Goal: Task Accomplishment & Management: Manage account settings

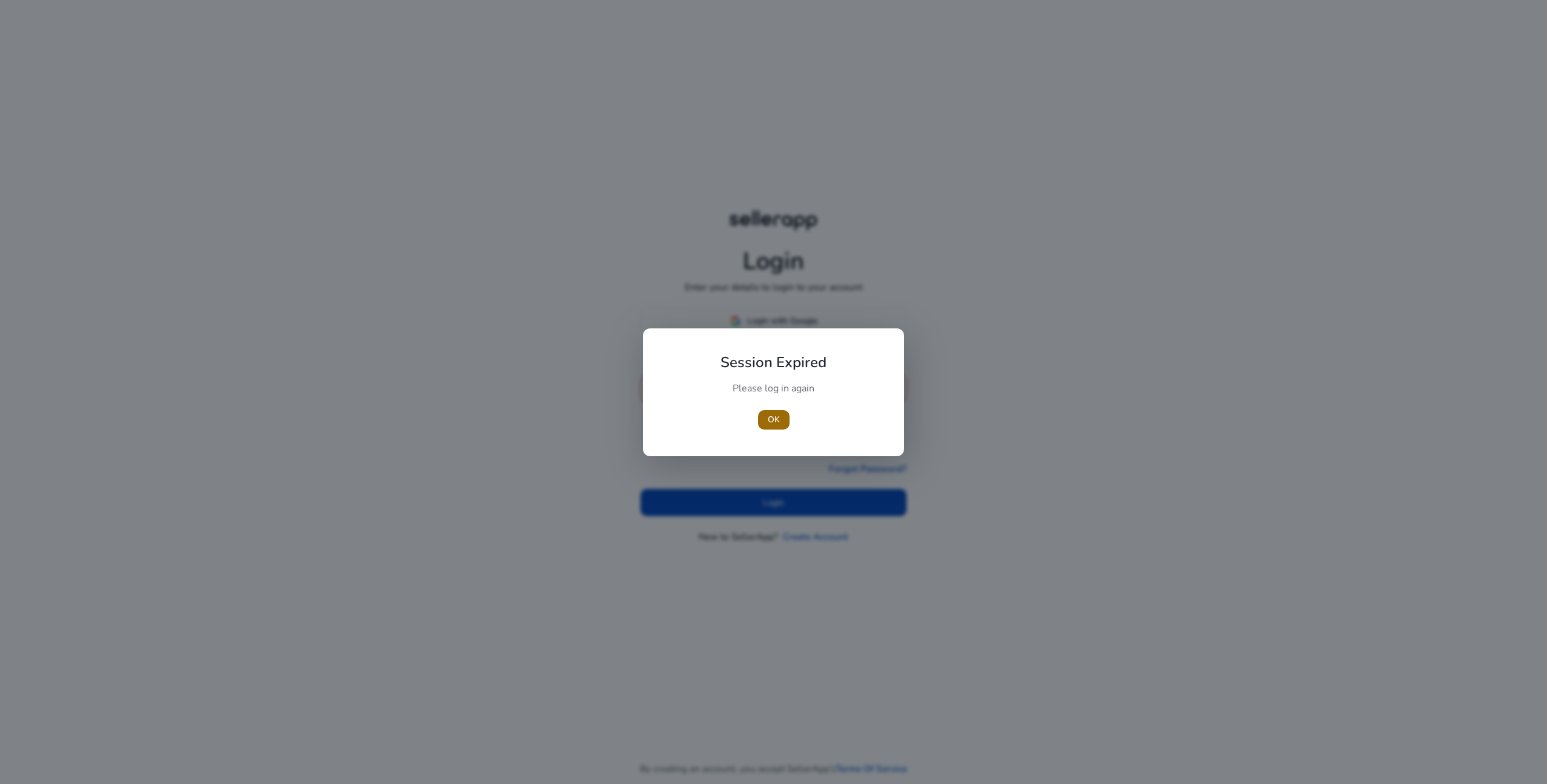
click at [774, 424] on span "OK" at bounding box center [774, 419] width 12 height 13
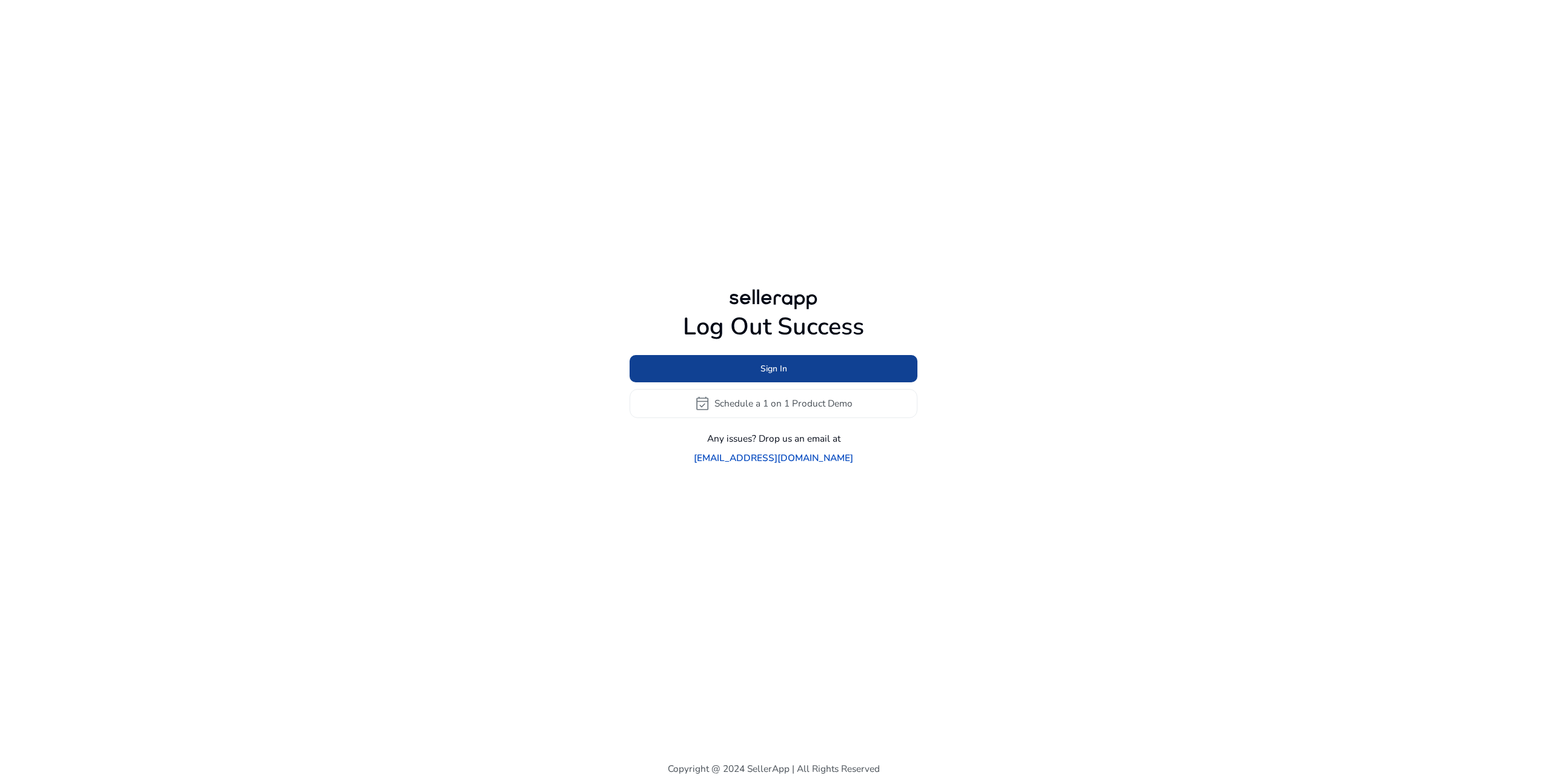
click at [765, 375] on span "Sign In" at bounding box center [774, 368] width 26 height 13
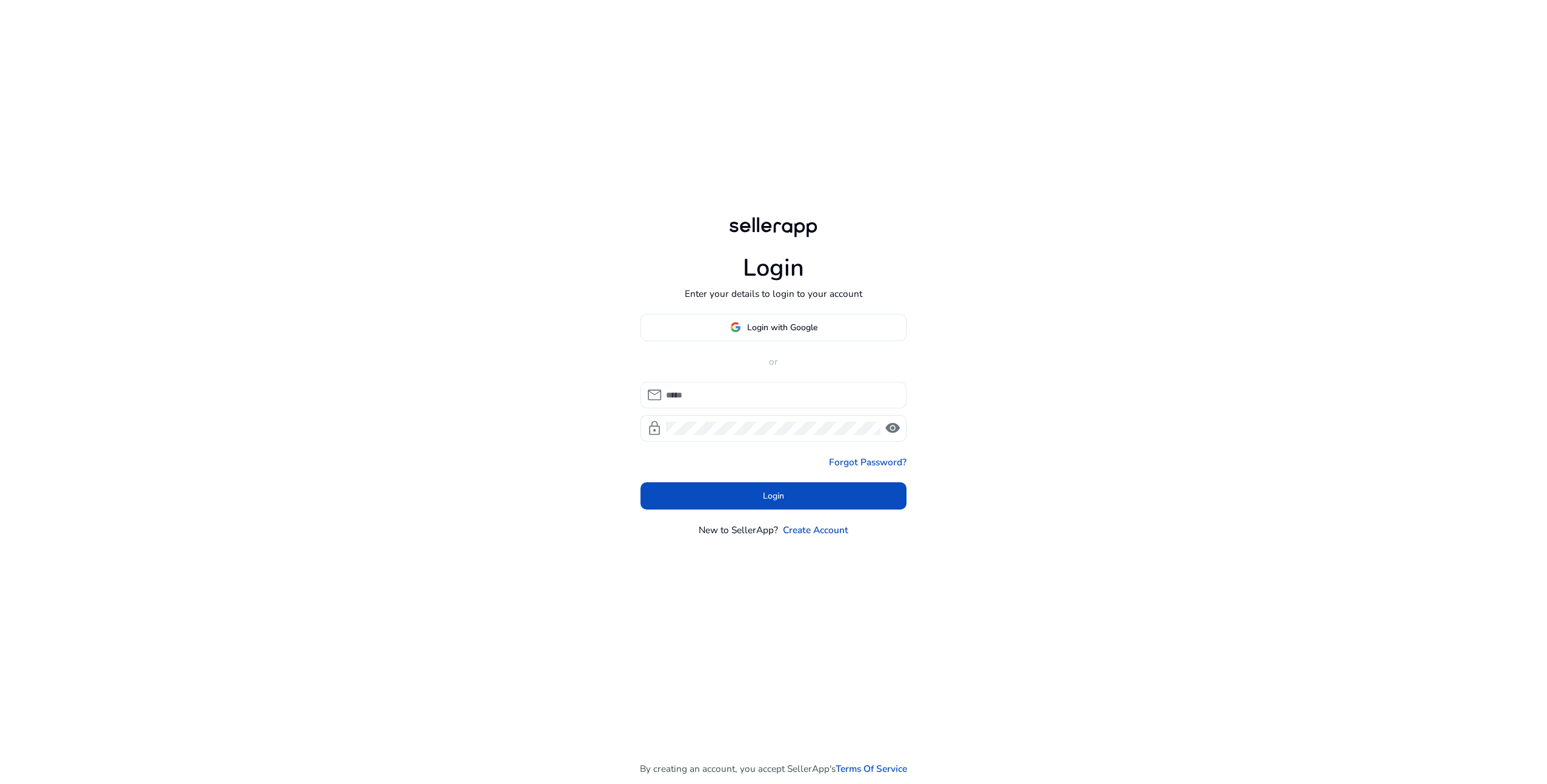
click at [757, 397] on input at bounding box center [782, 395] width 231 height 13
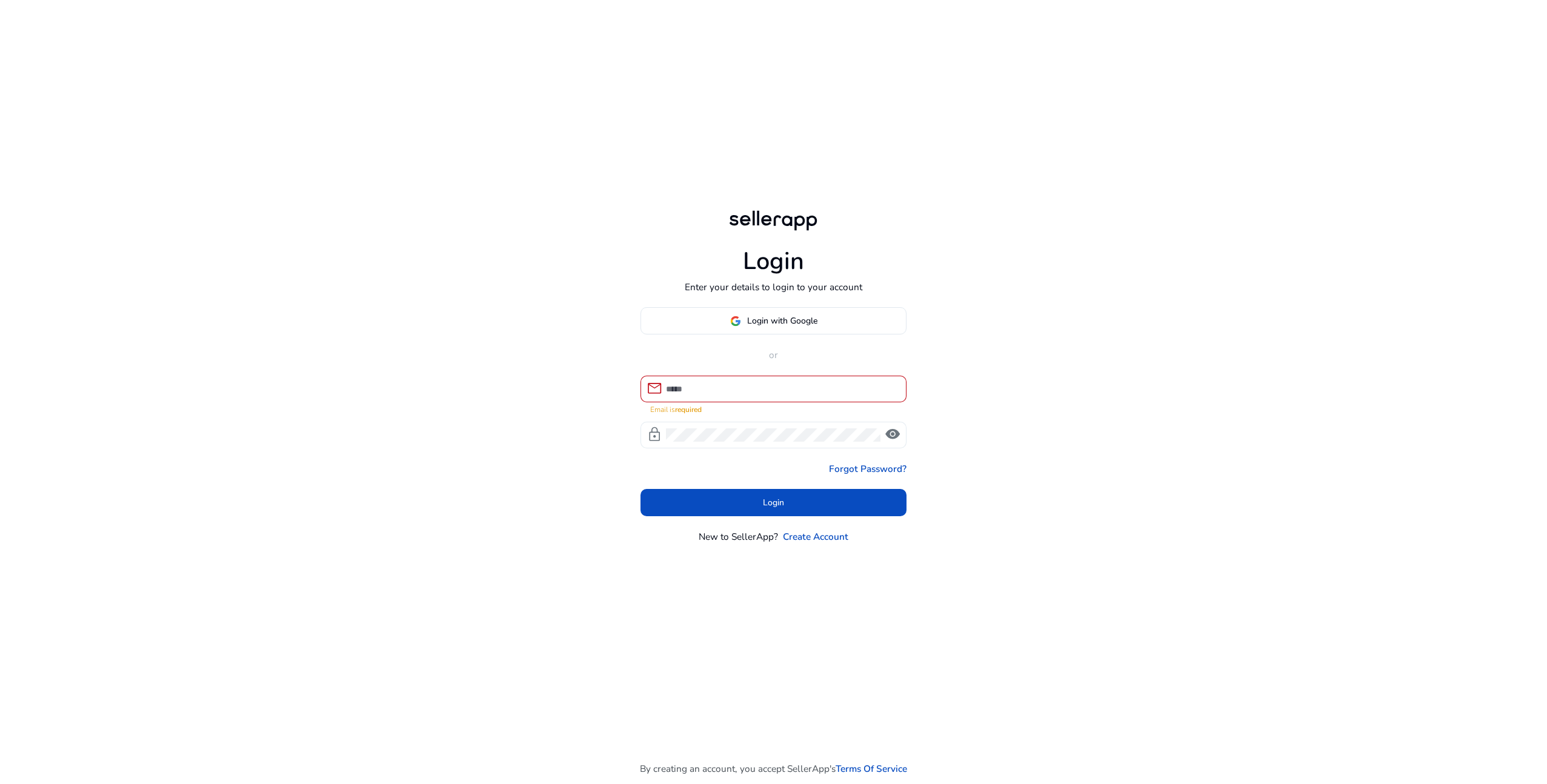
type input "**********"
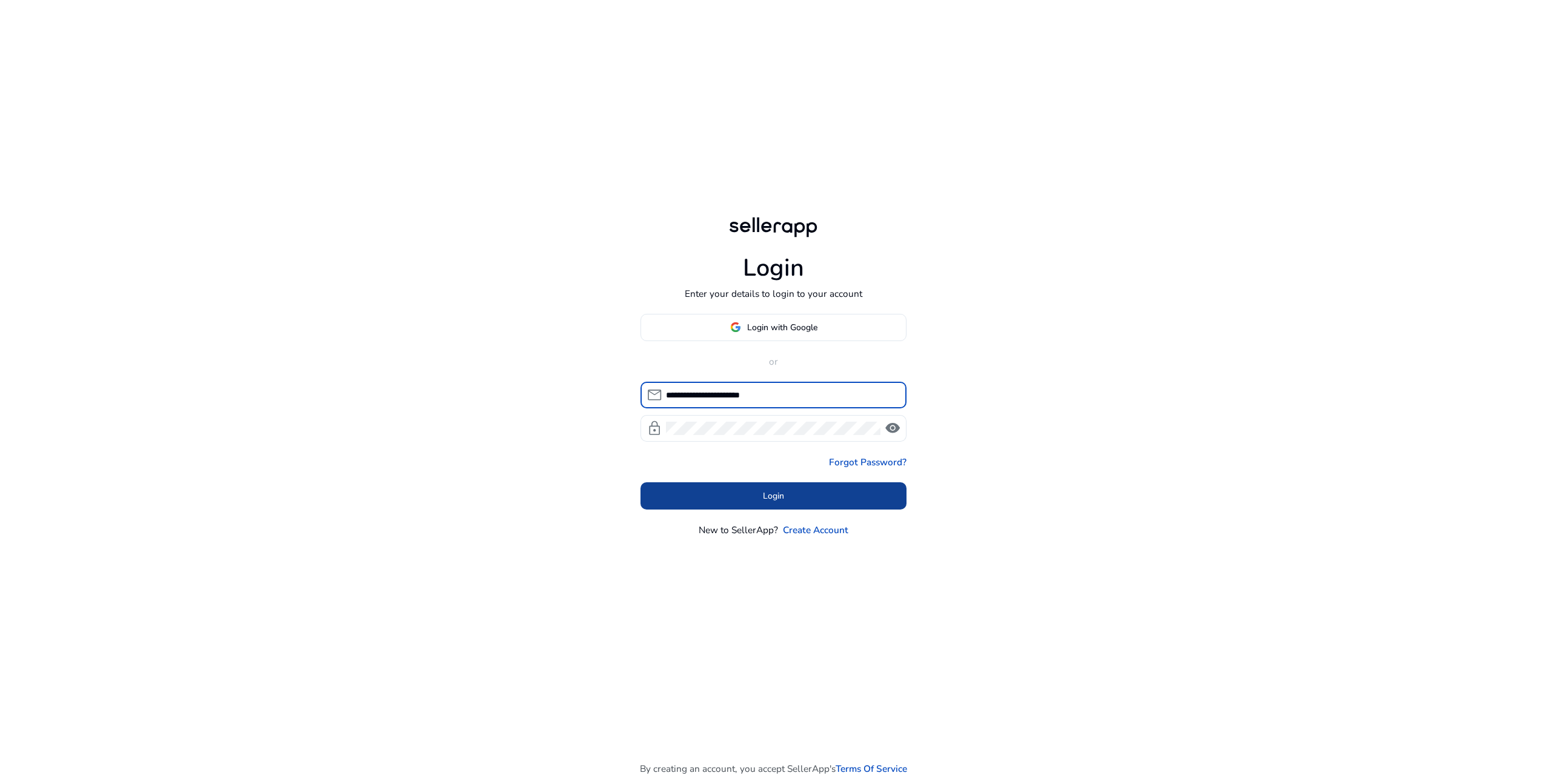
click at [757, 494] on span at bounding box center [774, 496] width 267 height 29
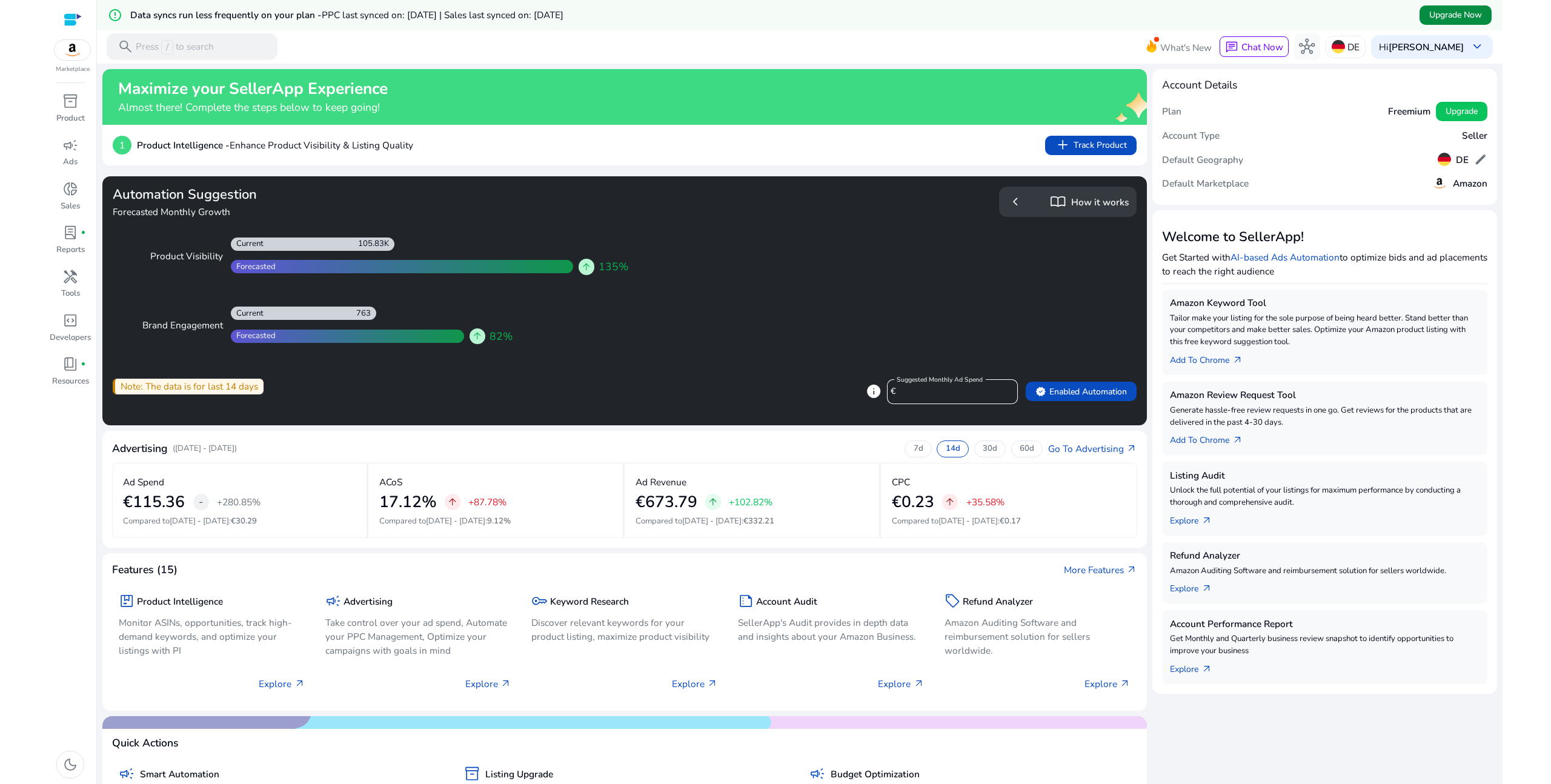
click at [1473, 16] on span "Upgrade Now" at bounding box center [1456, 15] width 53 height 13
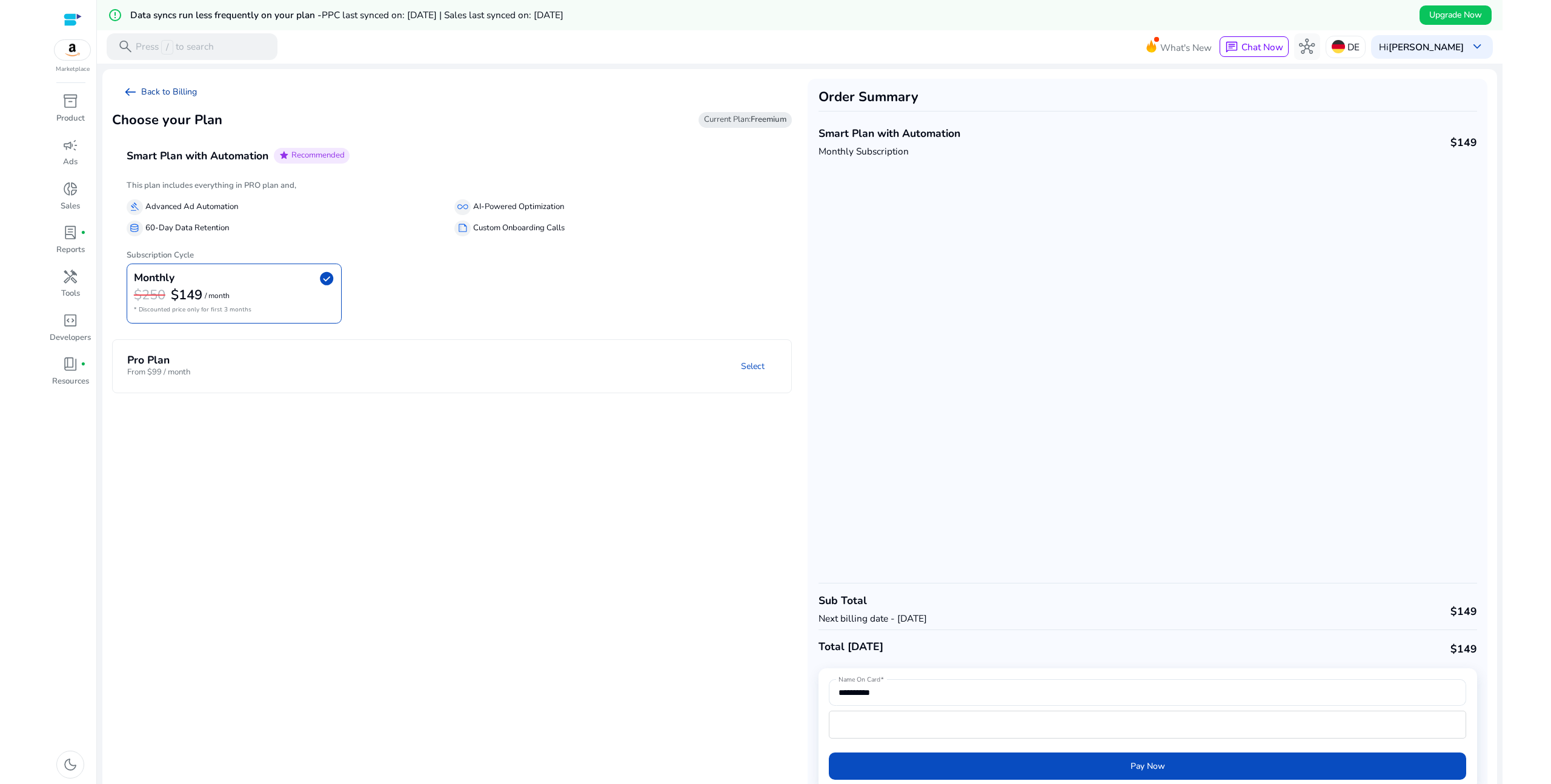
click at [176, 92] on link "arrow_left_alt Back to Billing" at bounding box center [160, 92] width 95 height 26
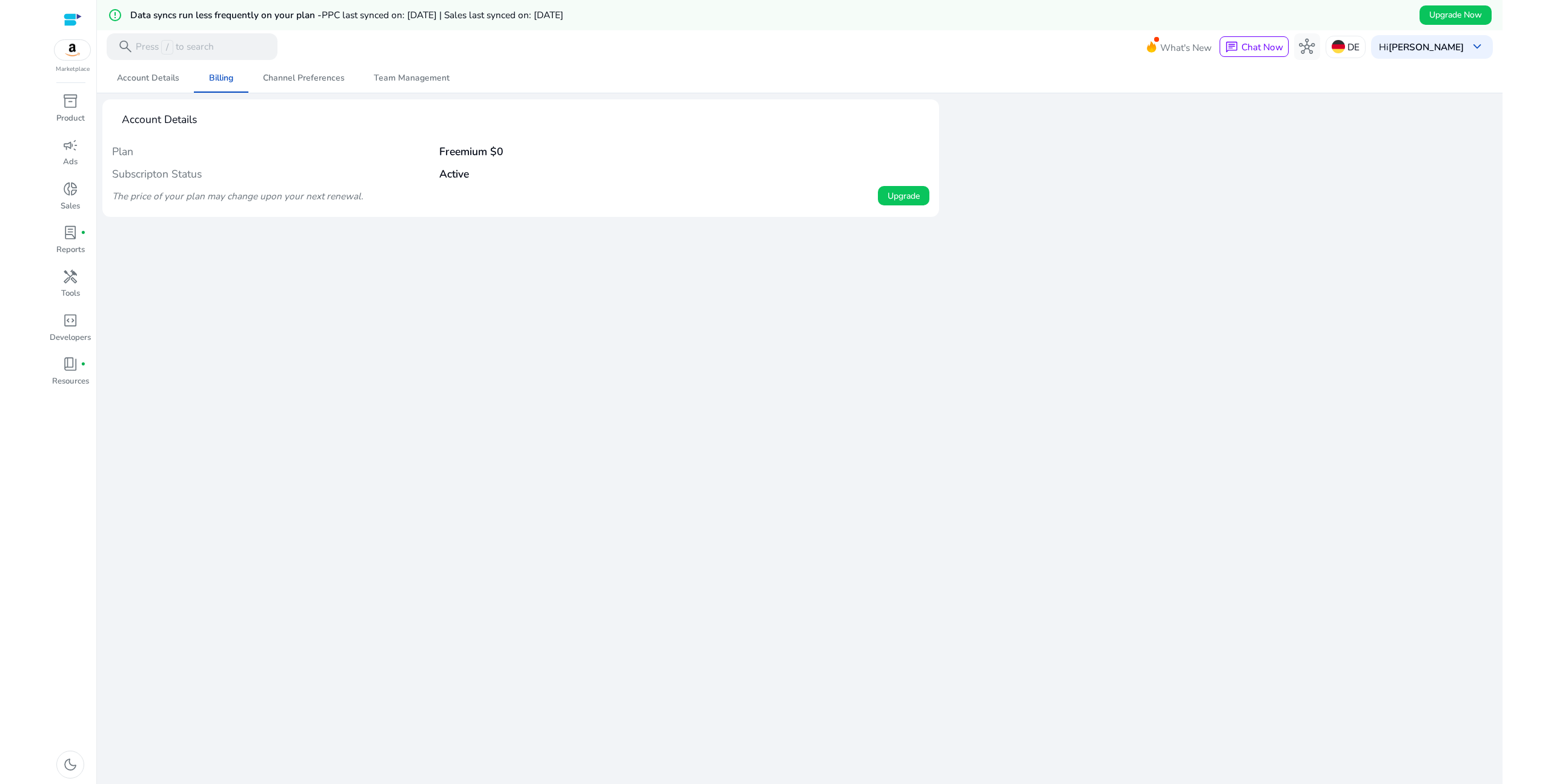
click at [463, 175] on b "Active" at bounding box center [454, 173] width 30 height 14
click at [293, 80] on span "Channel Preferences" at bounding box center [304, 78] width 82 height 9
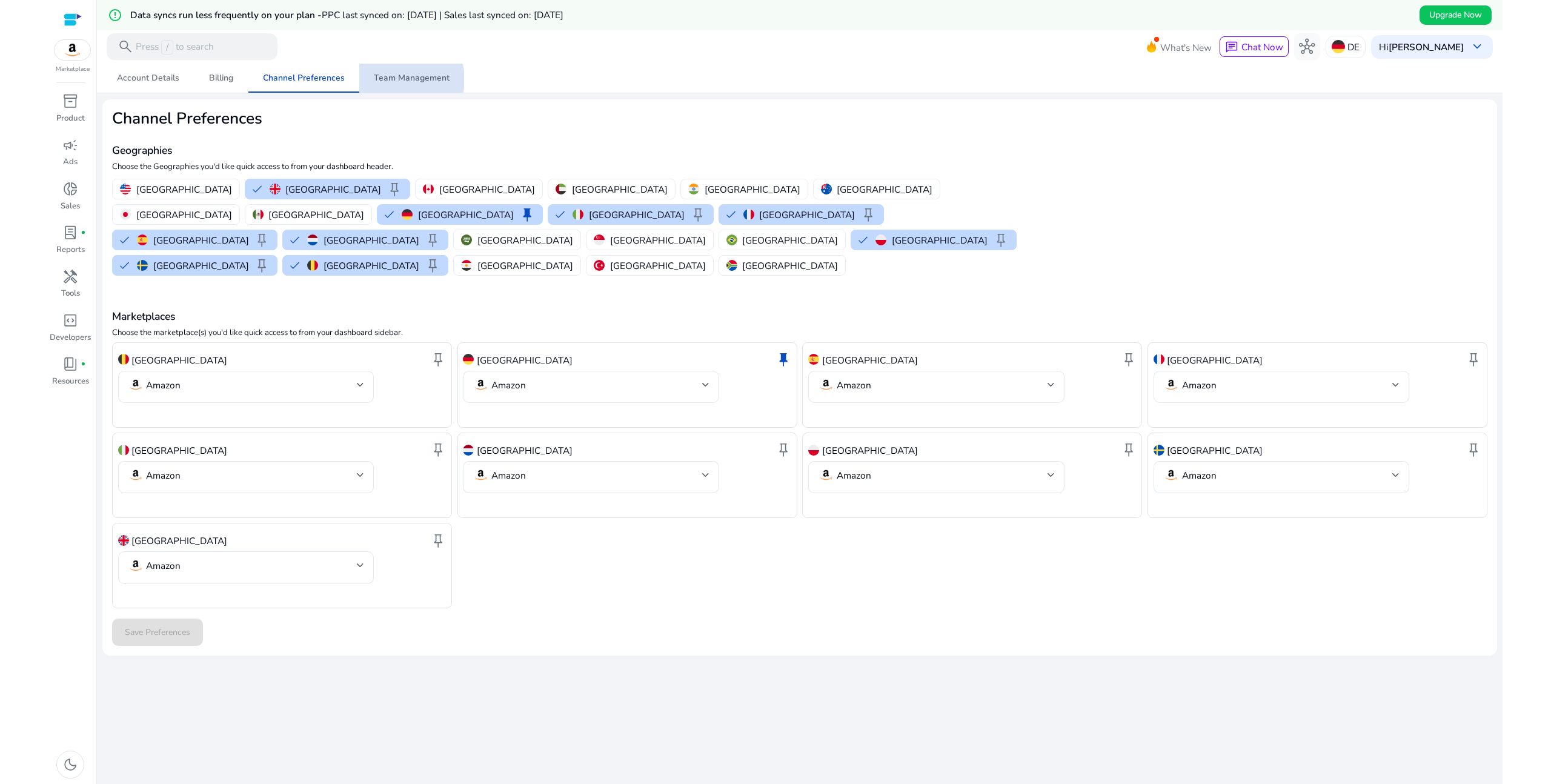
click at [406, 79] on span "Team Management" at bounding box center [411, 78] width 76 height 9
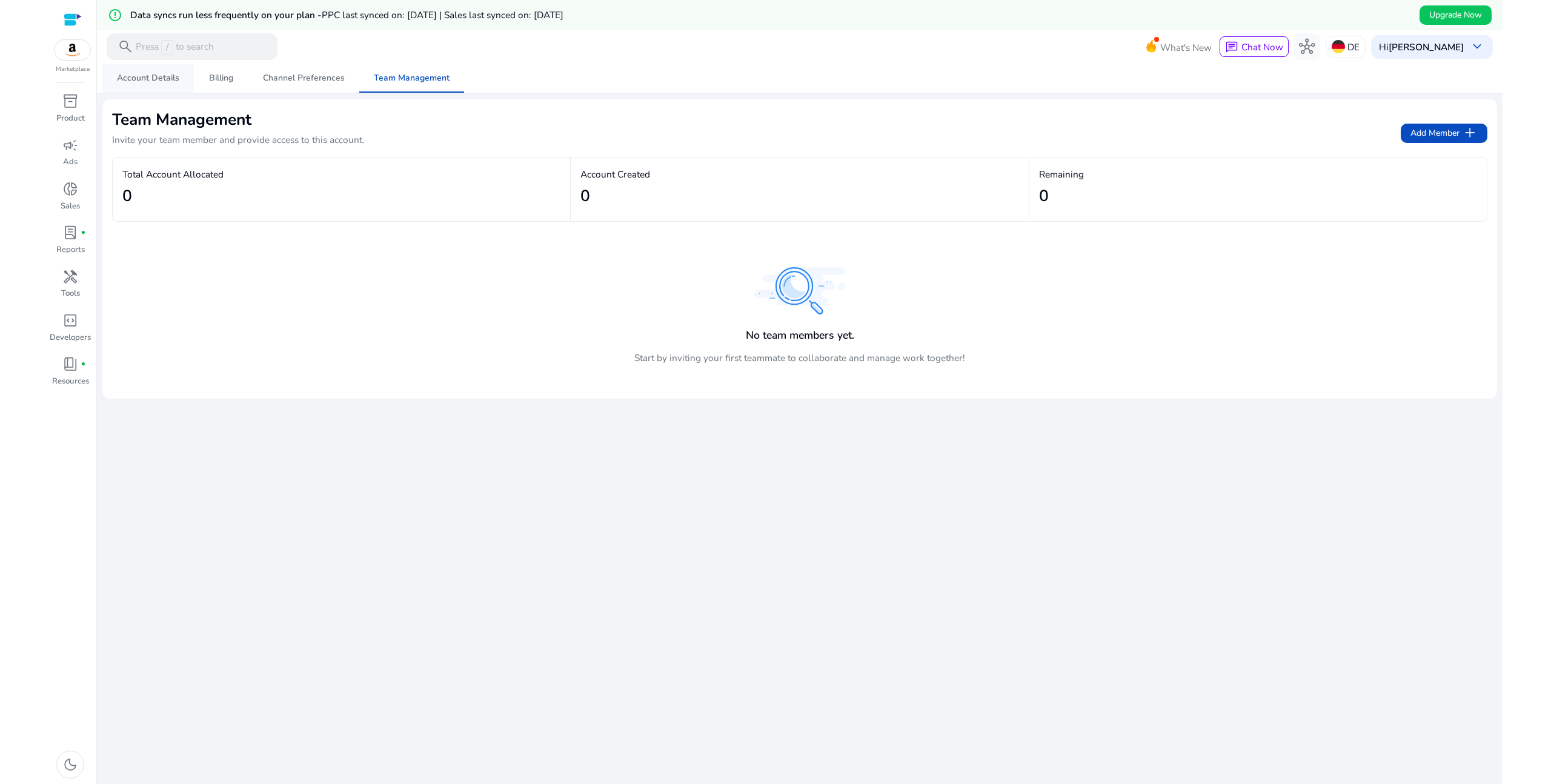
click at [143, 77] on span "Account Details" at bounding box center [148, 78] width 62 height 9
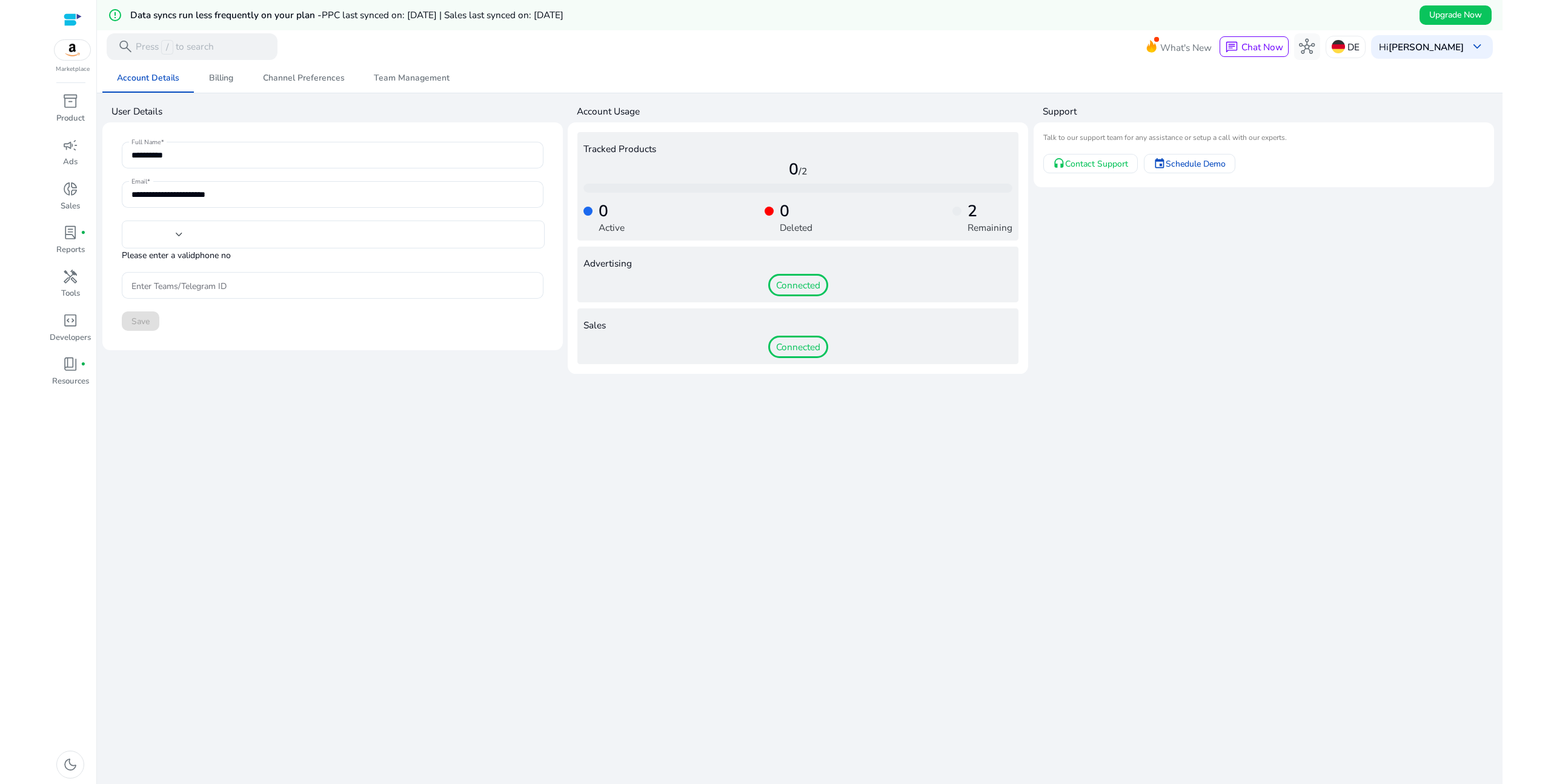
type input "***"
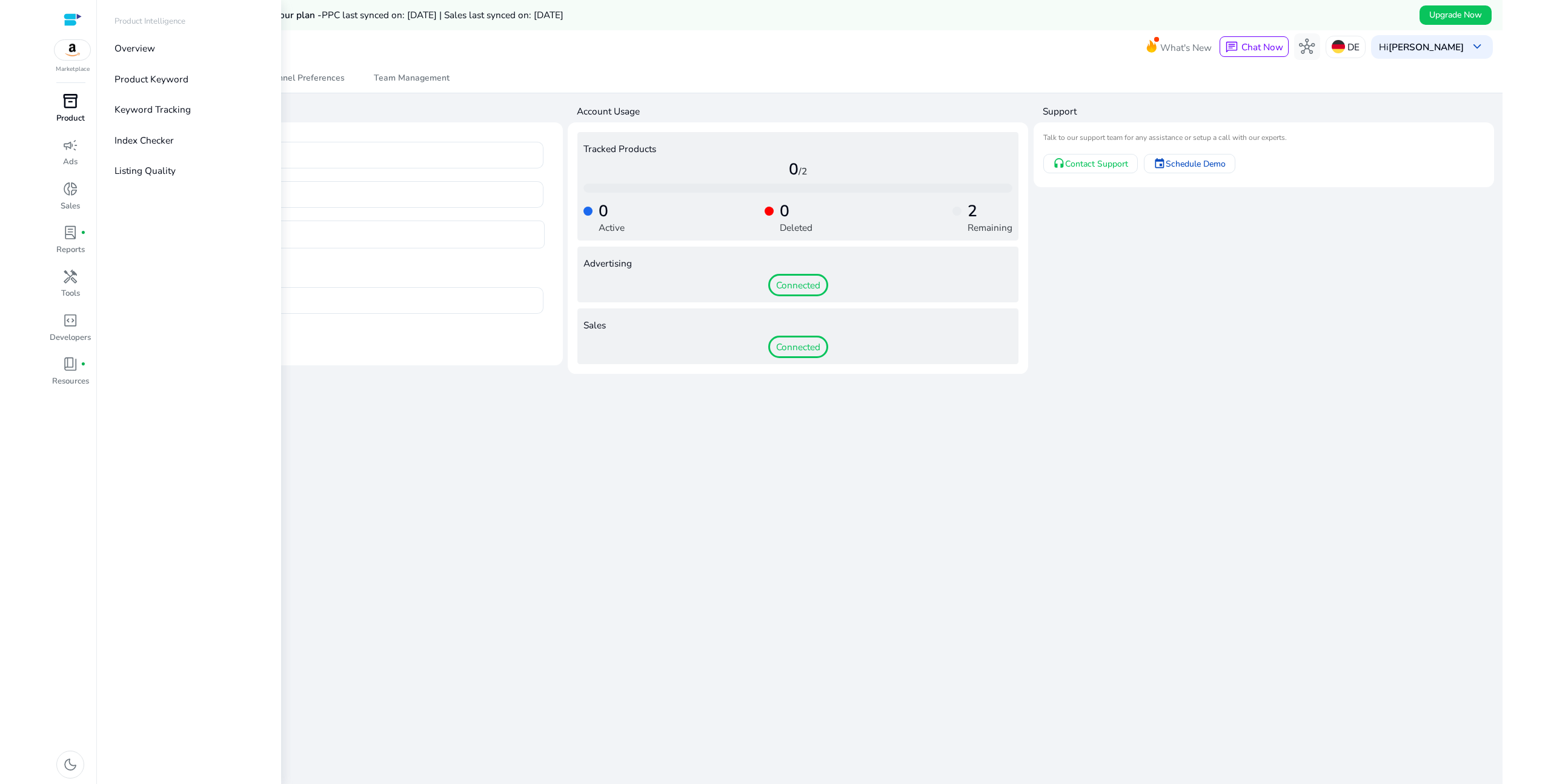
click at [74, 105] on span "inventory_2" at bounding box center [70, 101] width 16 height 16
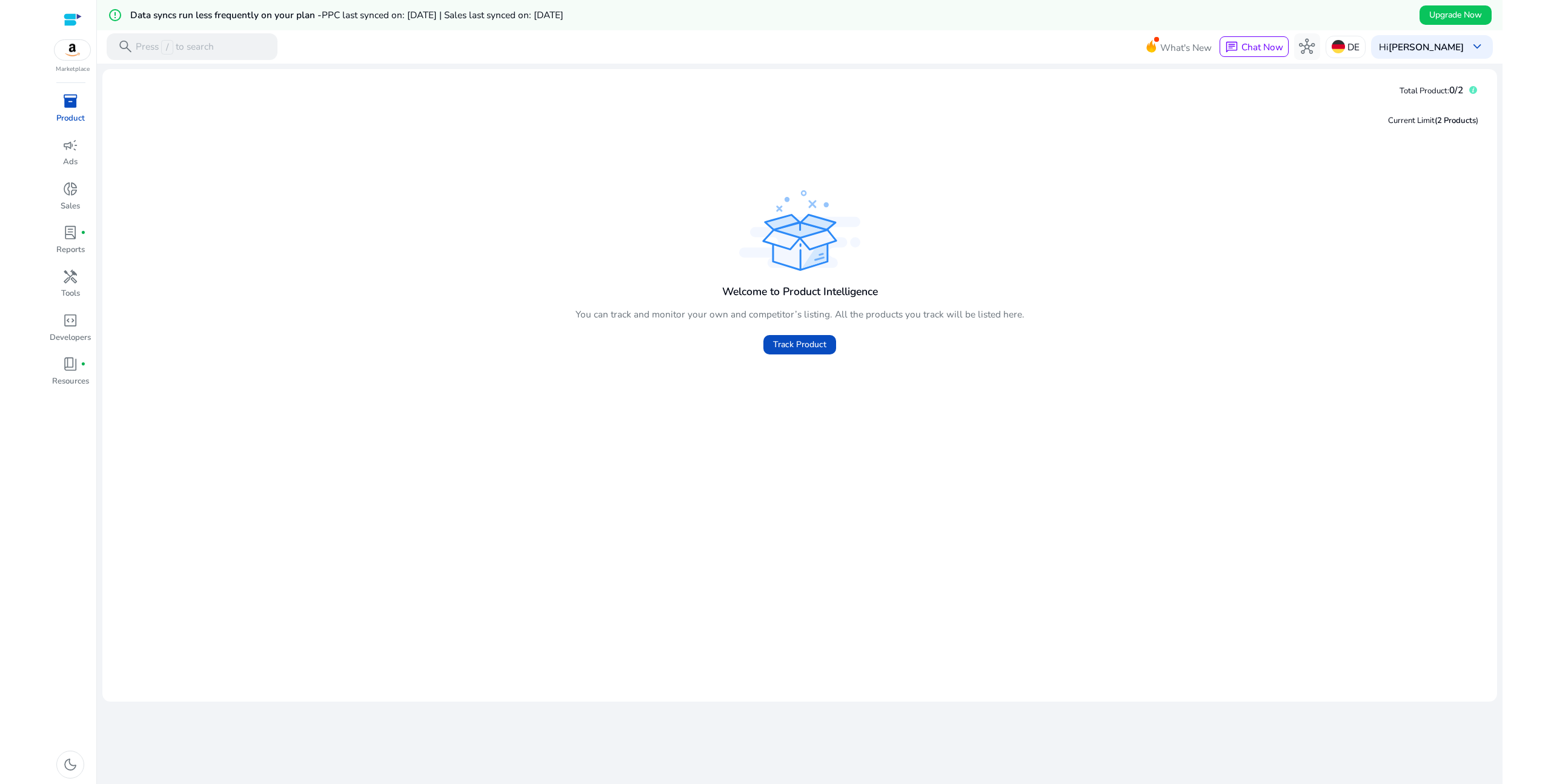
click at [74, 24] on div at bounding box center [72, 19] width 18 height 14
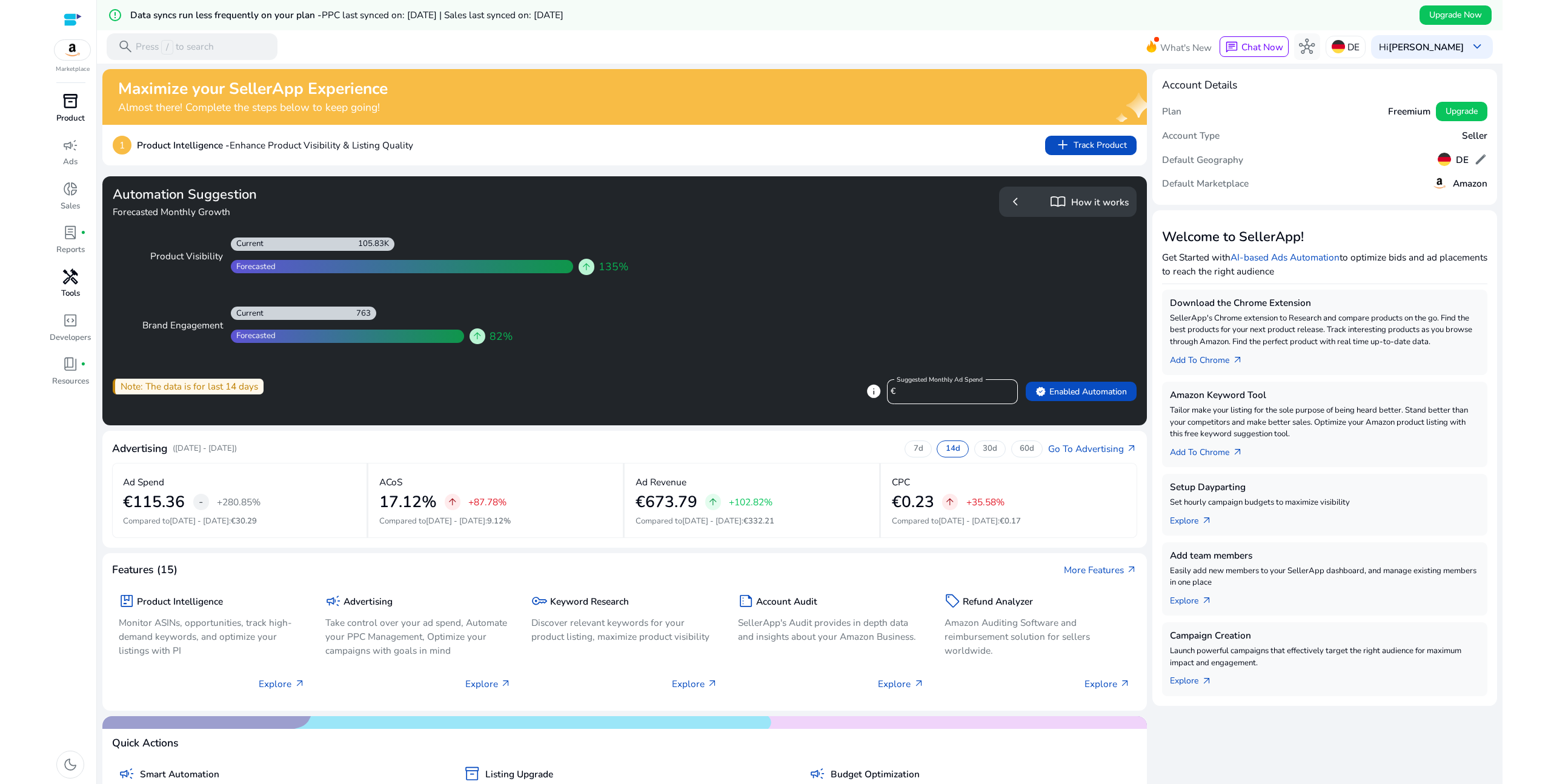
click at [73, 293] on p "Tools" at bounding box center [70, 293] width 19 height 12
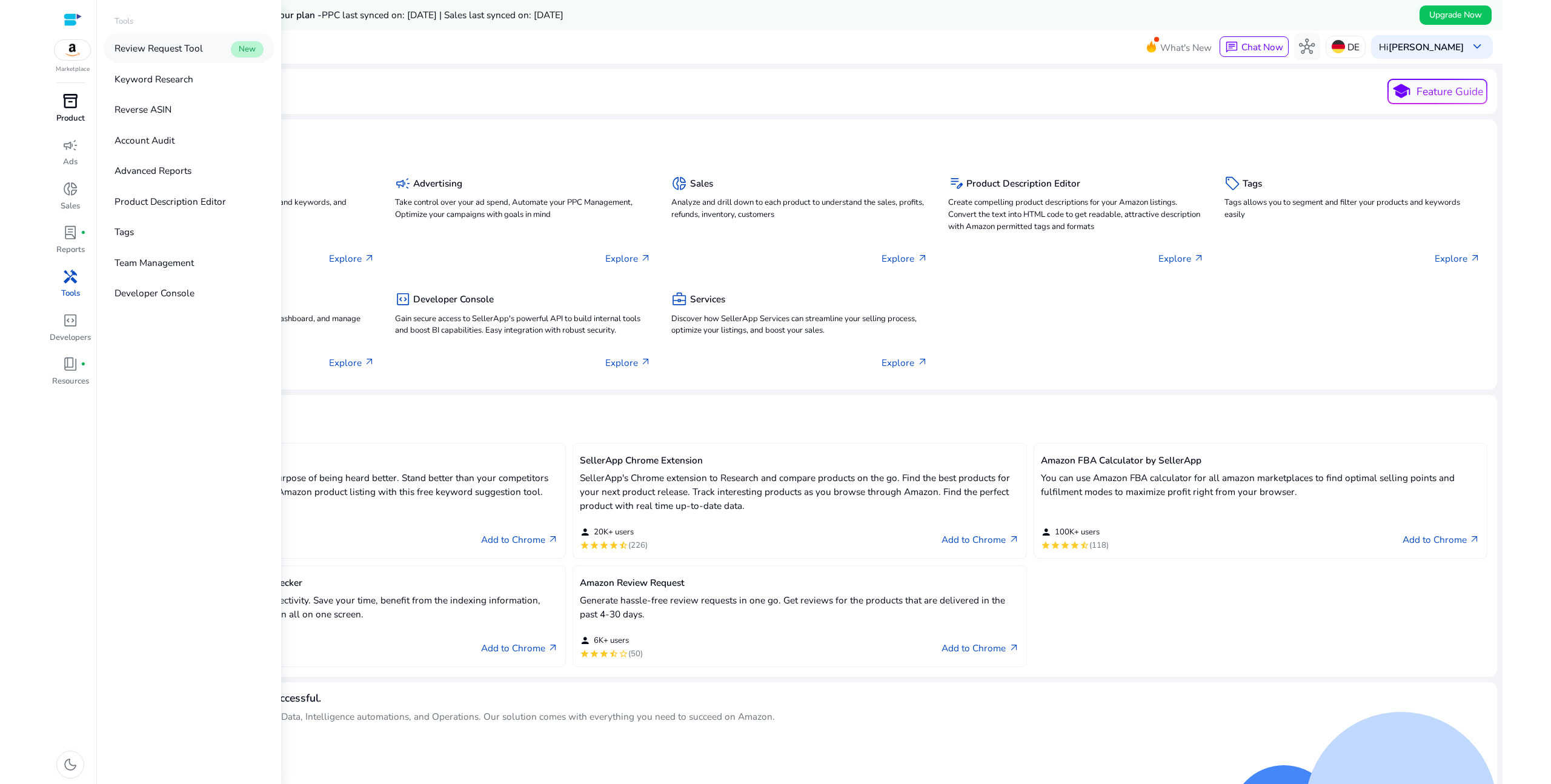
click at [163, 45] on p "Review Request Tool" at bounding box center [158, 48] width 89 height 14
